Goal: Task Accomplishment & Management: Use online tool/utility

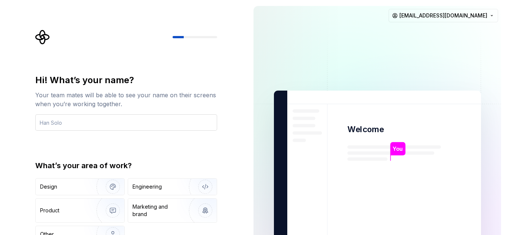
click at [112, 119] on input "text" at bounding box center [126, 122] width 182 height 16
type input "LaHasil"
click at [229, 137] on div "Hi! What’s your name? Your team mates will be able to see your name on their sc…" at bounding box center [124, 167] width 248 height 335
click at [187, 36] on div at bounding box center [195, 37] width 45 height 2
click at [63, 229] on div "Other" at bounding box center [80, 234] width 89 height 16
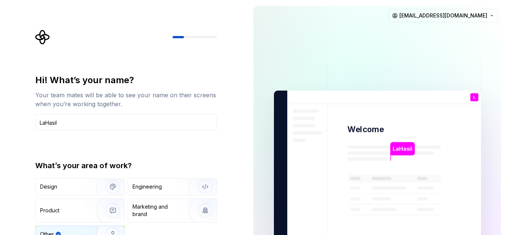
type button "Other"
click at [281, 120] on img at bounding box center [377, 167] width 301 height 351
click at [166, 72] on div "Hi! What’s your name? Your team mates will be able to see your name on their sc…" at bounding box center [128, 149] width 195 height 238
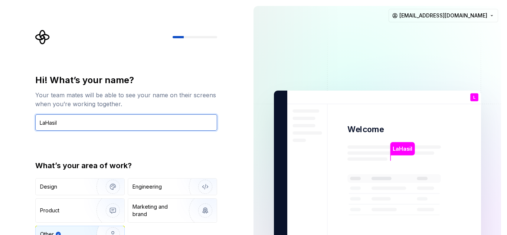
click at [66, 119] on input "LaHasil" at bounding box center [126, 122] width 182 height 16
type input "LaHasil"
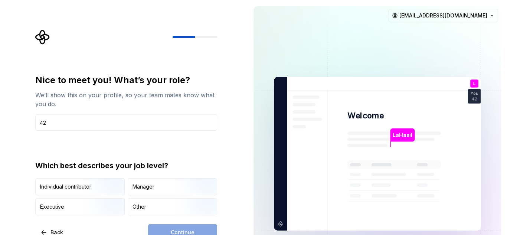
type input "423"
click at [173, 36] on div at bounding box center [126, 37] width 182 height 15
click at [50, 228] on button "Back" at bounding box center [52, 232] width 34 height 16
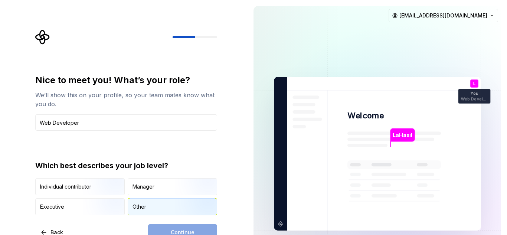
type input "Web Developer"
click at [158, 212] on div "Other" at bounding box center [172, 207] width 89 height 16
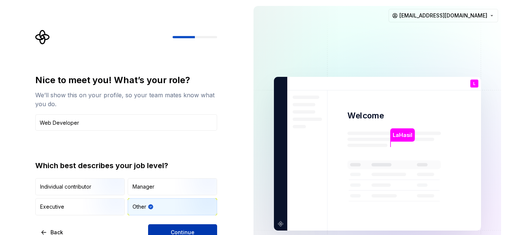
click at [174, 227] on button "Continue" at bounding box center [182, 232] width 69 height 16
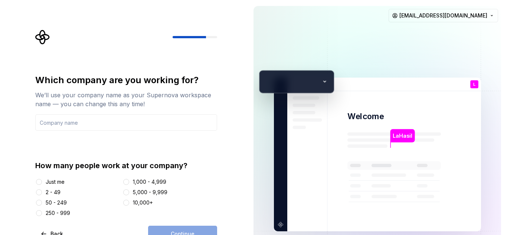
click at [319, 81] on div at bounding box center [296, 81] width 75 height 23
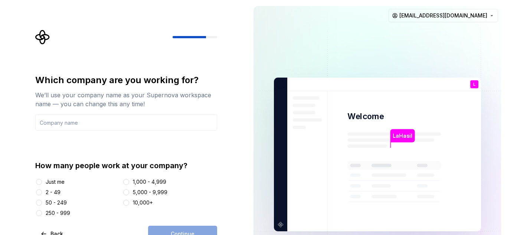
click at [65, 184] on div "Just me" at bounding box center [55, 181] width 19 height 7
click at [42, 184] on button "Just me" at bounding box center [39, 182] width 6 height 6
click at [65, 194] on div "2 - 49" at bounding box center [77, 192] width 85 height 7
click at [40, 192] on button "2 - 49" at bounding box center [39, 192] width 6 height 6
click at [73, 125] on input "text" at bounding box center [126, 122] width 182 height 16
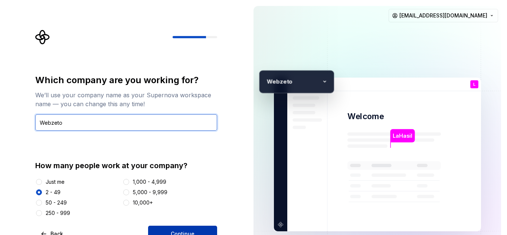
type input "Webzeto"
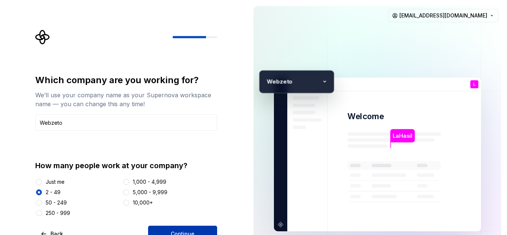
click at [197, 232] on button "Continue" at bounding box center [182, 234] width 69 height 16
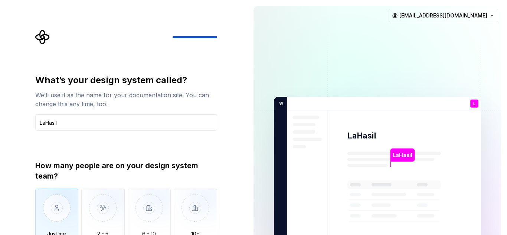
type input "LaHasil"
click at [66, 204] on img "button" at bounding box center [56, 214] width 43 height 50
type button "Only one person"
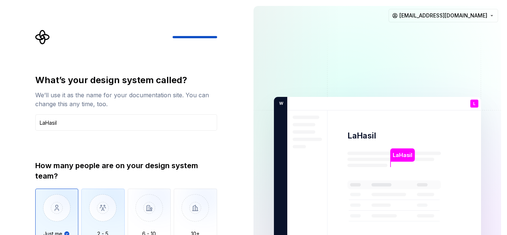
click at [91, 212] on img "button" at bounding box center [102, 214] width 43 height 50
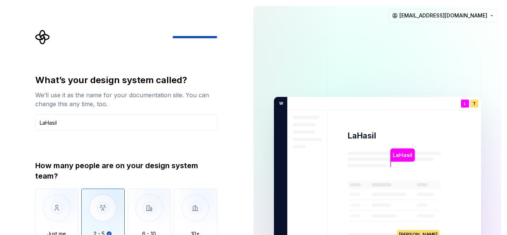
click at [472, 101] on div "T" at bounding box center [474, 103] width 8 height 8
click at [100, 126] on input "LaHasil" at bounding box center [126, 122] width 182 height 16
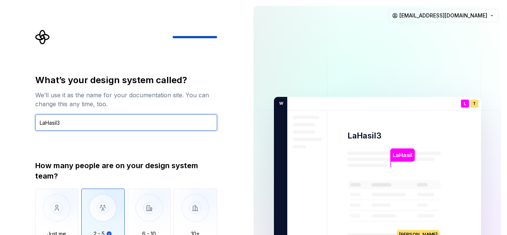
type input "LaHasil"
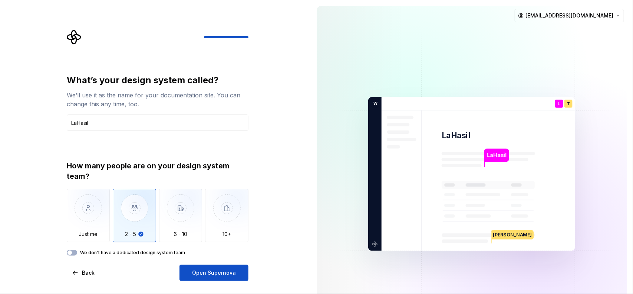
click at [164, 235] on label "We don't have a dedicated design system team" at bounding box center [132, 252] width 105 height 6
click at [77, 235] on button "We don't have a dedicated design system team" at bounding box center [72, 252] width 10 height 6
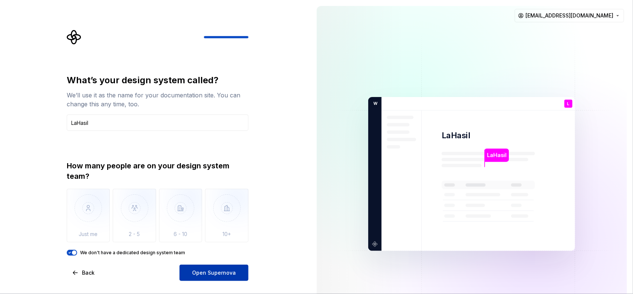
click at [203, 235] on span "Open Supernova" at bounding box center [214, 272] width 44 height 7
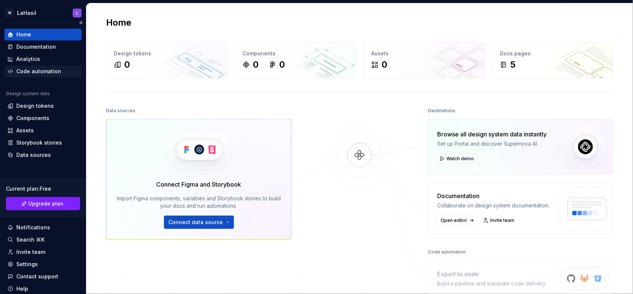
click at [20, 68] on div "Code automation" at bounding box center [38, 71] width 45 height 7
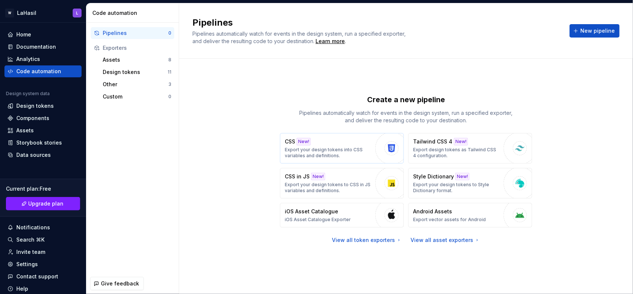
click at [335, 152] on p "Export your design tokens into CSS variables and definitions." at bounding box center [328, 153] width 87 height 12
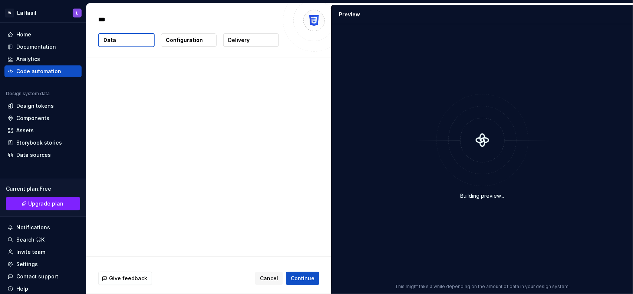
type textarea "*"
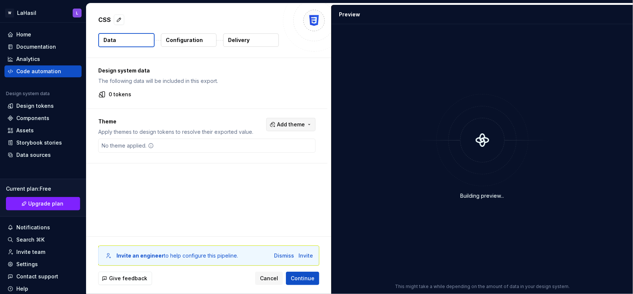
click at [289, 125] on span "Add theme" at bounding box center [291, 124] width 28 height 7
click at [238, 154] on span "Dark" at bounding box center [270, 154] width 85 height 12
click at [168, 148] on html "W LaHasil L Home Documentation Analytics Code automation Design system data Des…" at bounding box center [316, 147] width 633 height 294
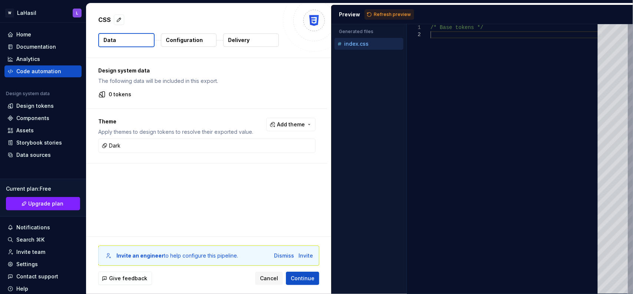
click at [461, 45] on div "/* Base tokens */" at bounding box center [517, 158] width 172 height 269
type textarea "**********"
click at [180, 114] on div "Theme Apply themes to design tokens to resolve their exported value. Add theme …" at bounding box center [206, 136] width 241 height 54
click at [103, 145] on icon at bounding box center [103, 145] width 3 height 3
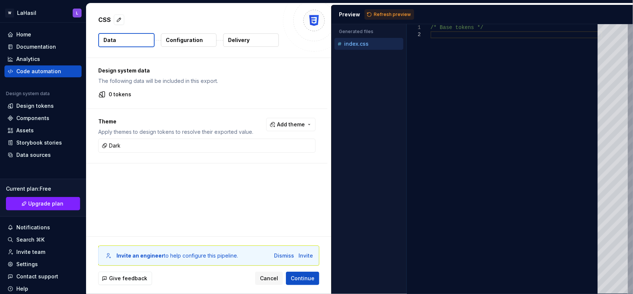
click at [220, 160] on div "Theme Apply themes to design tokens to resolve their exported value. Add theme …" at bounding box center [206, 136] width 241 height 54
click at [196, 41] on p "Configuration" at bounding box center [184, 39] width 37 height 7
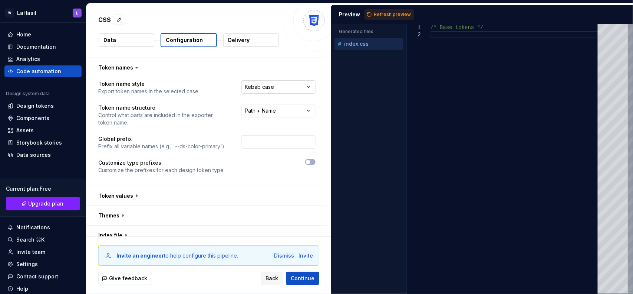
click at [281, 86] on html "**********" at bounding box center [316, 147] width 633 height 294
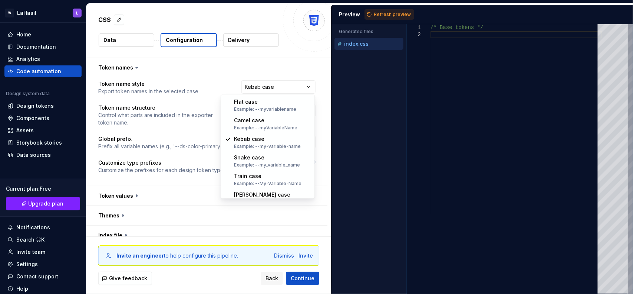
select select "*********"
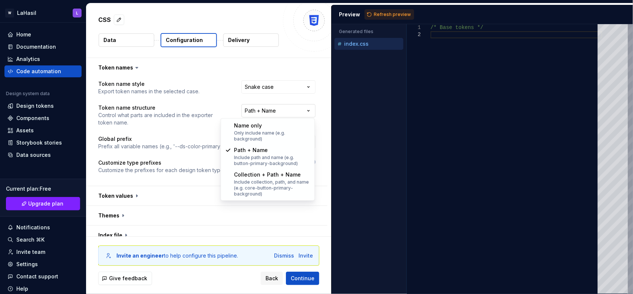
click at [281, 108] on html "**********" at bounding box center [316, 147] width 633 height 294
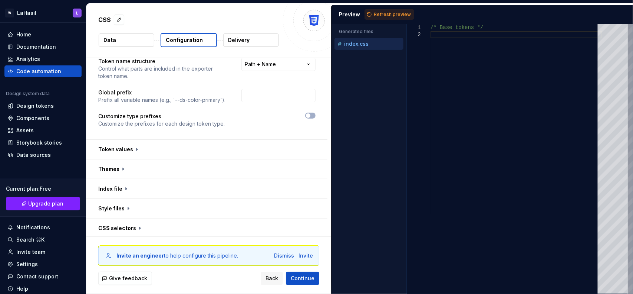
scroll to position [47, 0]
click at [116, 173] on button "button" at bounding box center [206, 167] width 241 height 19
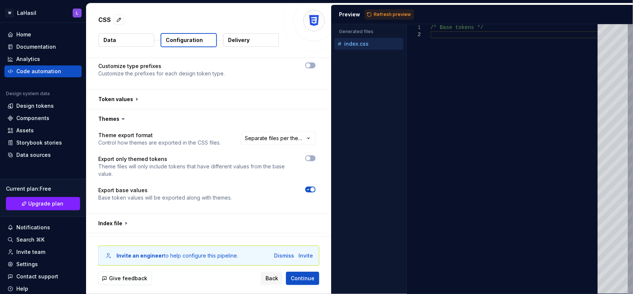
scroll to position [99, 0]
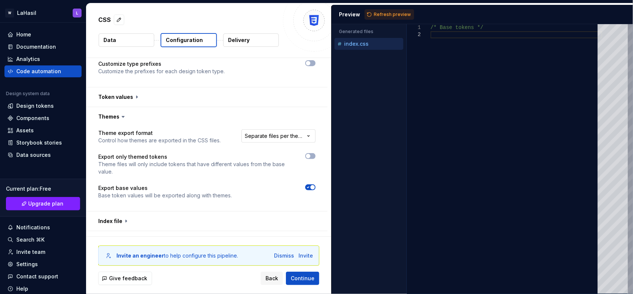
click at [277, 135] on html "**********" at bounding box center [316, 147] width 633 height 294
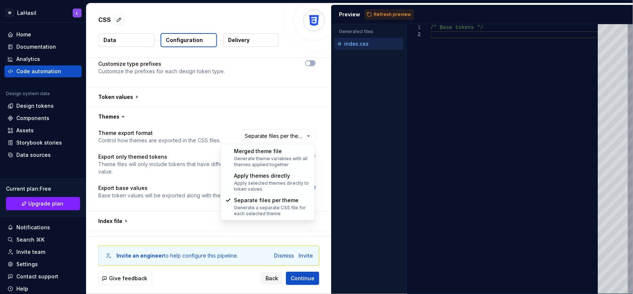
select select "**********"
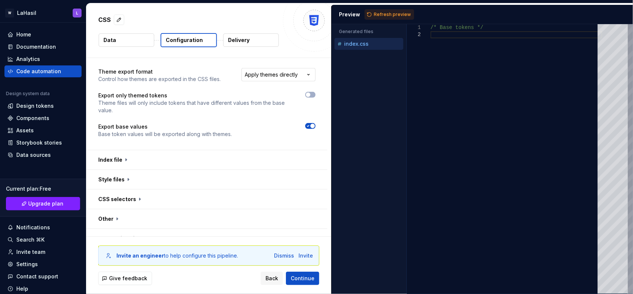
scroll to position [173, 0]
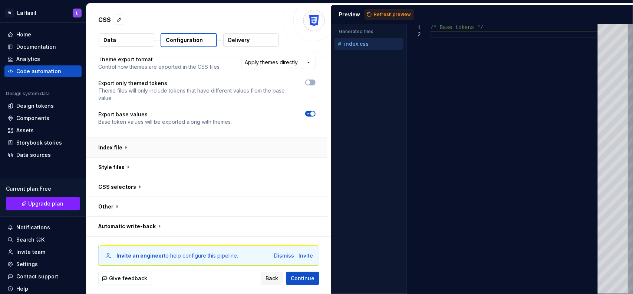
click at [161, 153] on button "button" at bounding box center [206, 147] width 241 height 19
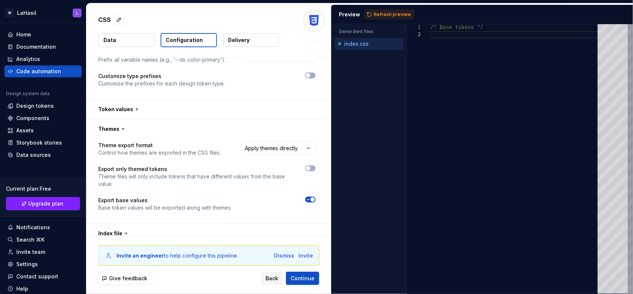
scroll to position [0, 0]
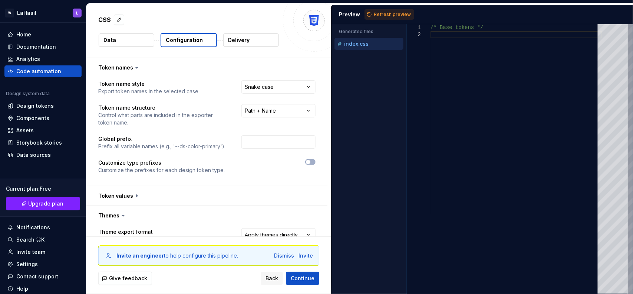
click at [167, 146] on p "Prefix all variable names (e.g., '--ds-color-primary')." at bounding box center [161, 145] width 127 height 7
click at [314, 158] on div "**********" at bounding box center [206, 131] width 217 height 102
click at [311, 161] on button "button" at bounding box center [310, 162] width 10 height 6
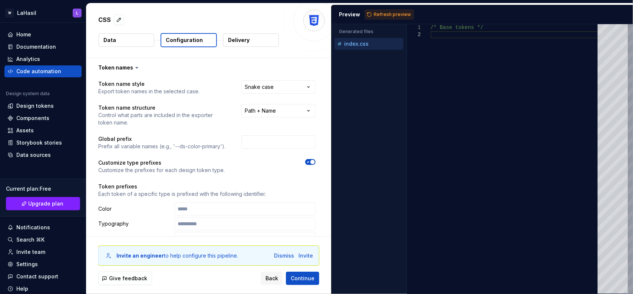
click at [311, 161] on span "button" at bounding box center [313, 162] width 4 height 4
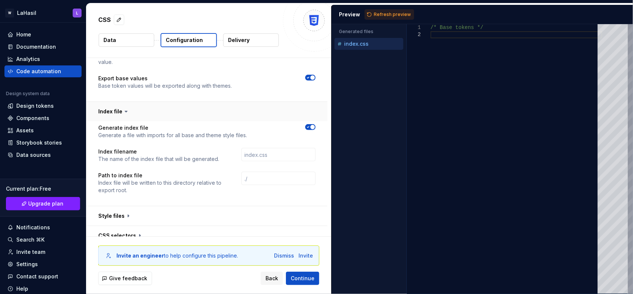
scroll to position [257, 0]
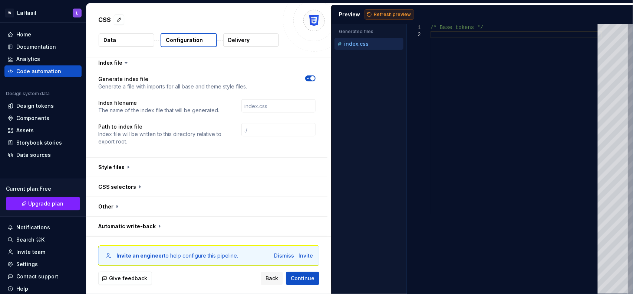
click at [382, 12] on span "Refresh preview" at bounding box center [392, 15] width 37 height 6
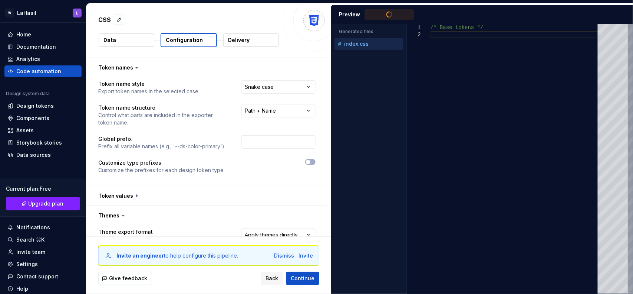
click at [124, 38] on button "Data" at bounding box center [127, 39] width 56 height 13
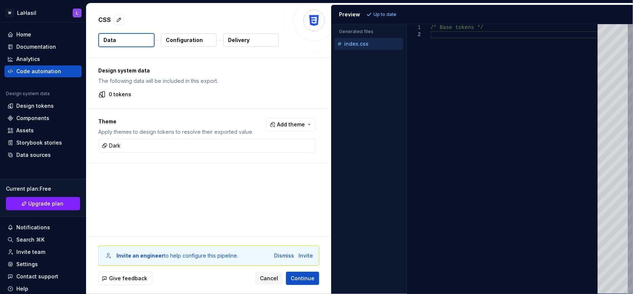
click at [107, 95] on div "0 tokens" at bounding box center [206, 94] width 217 height 7
click at [286, 235] on div "Dismiss" at bounding box center [284, 255] width 20 height 7
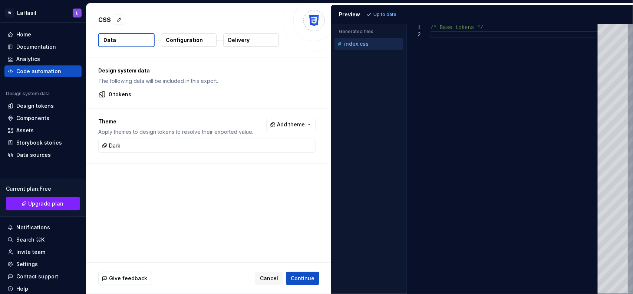
type textarea "**********"
click at [465, 32] on div "/* Base tokens */" at bounding box center [517, 158] width 172 height 269
drag, startPoint x: 461, startPoint y: 25, endPoint x: 401, endPoint y: 33, distance: 60.6
click at [431, 33] on div "/* Base tokens */" at bounding box center [517, 158] width 172 height 269
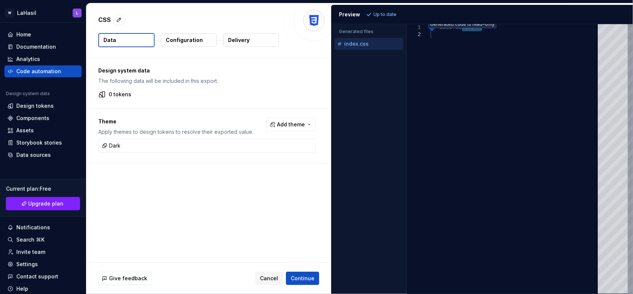
click at [436, 52] on div "/* Base tokens */" at bounding box center [517, 158] width 172 height 269
